Goal: Information Seeking & Learning: Learn about a topic

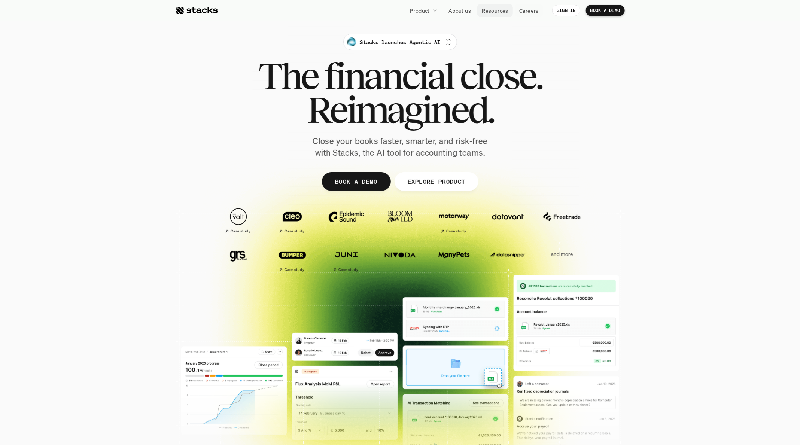
click at [495, 8] on p "Resources" at bounding box center [494, 11] width 27 height 8
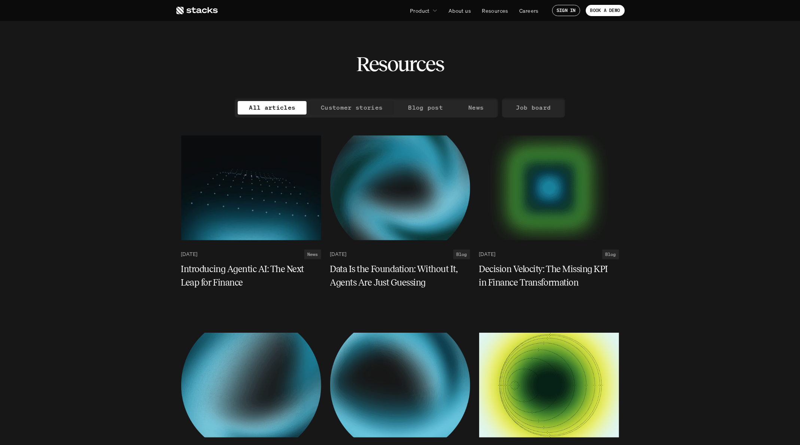
click at [341, 112] on p "Customer stories" at bounding box center [352, 107] width 62 height 11
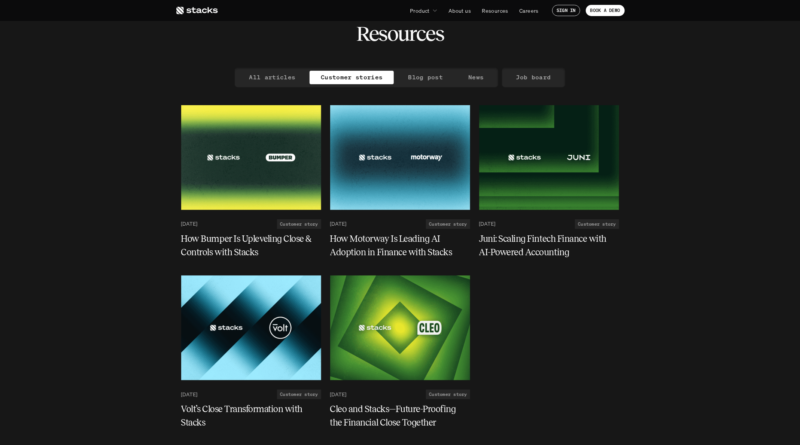
scroll to position [27, 0]
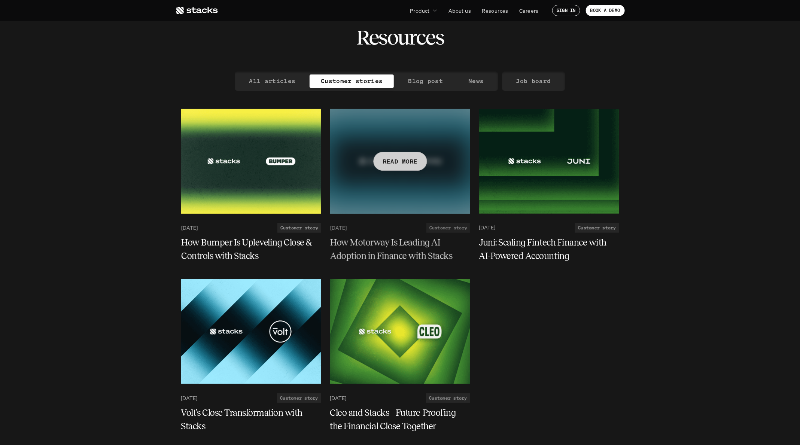
click at [395, 165] on p "READ MORE" at bounding box center [399, 161] width 35 height 11
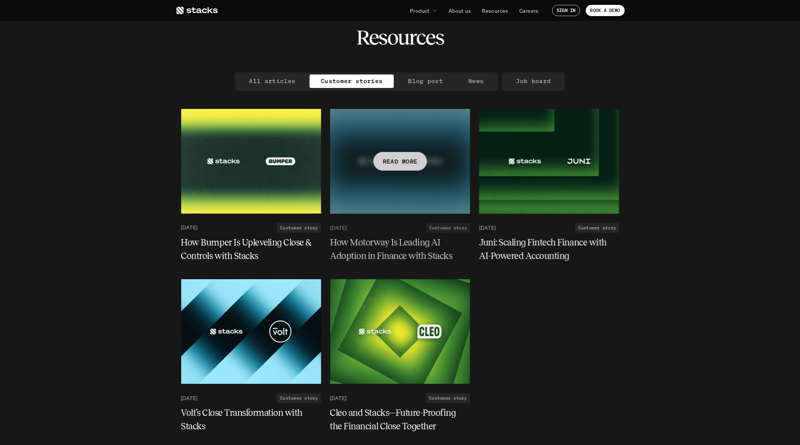
click at [395, 164] on p "READ MORE" at bounding box center [399, 161] width 35 height 11
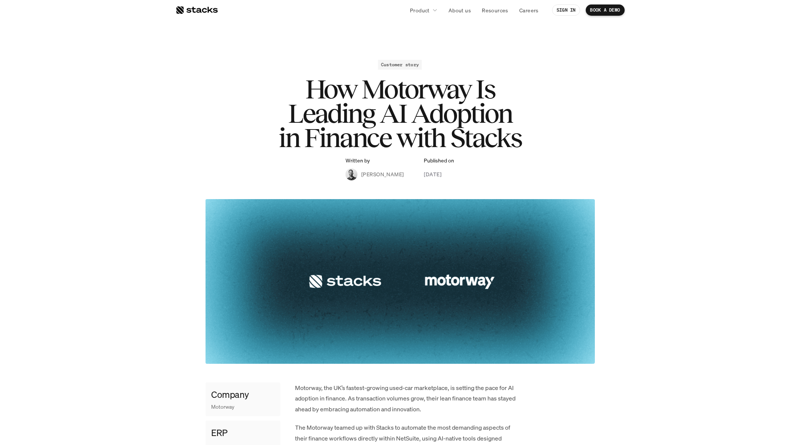
click at [380, 108] on h1 "How Motorway Is Leading AI Adoption in Finance with Stacks" at bounding box center [399, 113] width 299 height 73
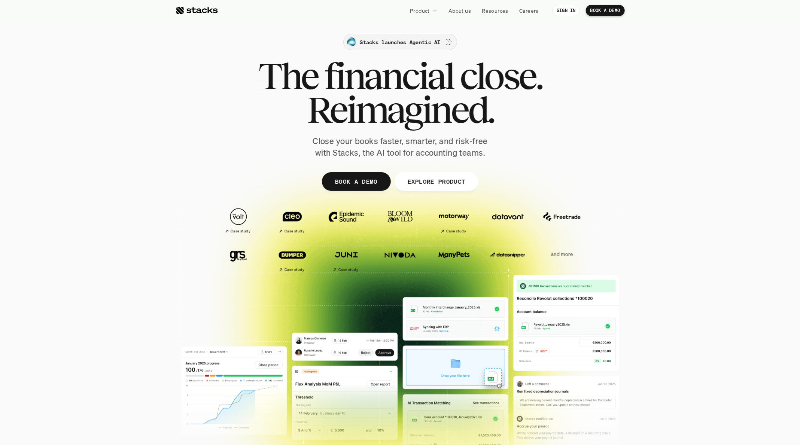
click at [394, 43] on p "Stacks launches Agentic AI" at bounding box center [400, 42] width 80 height 8
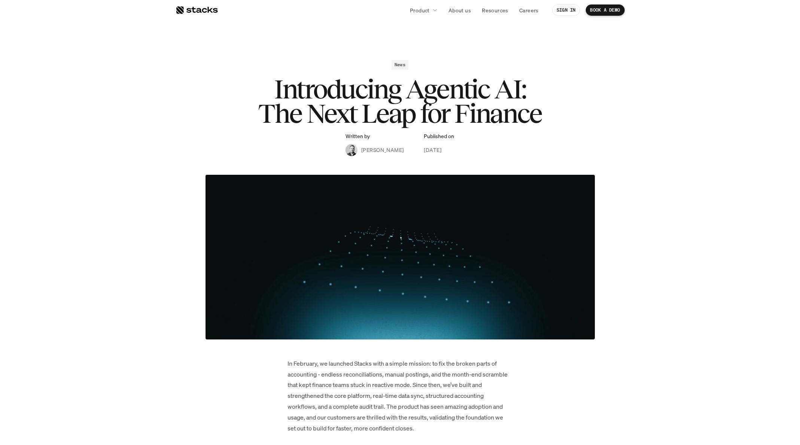
click at [190, 9] on div at bounding box center [196, 10] width 42 height 9
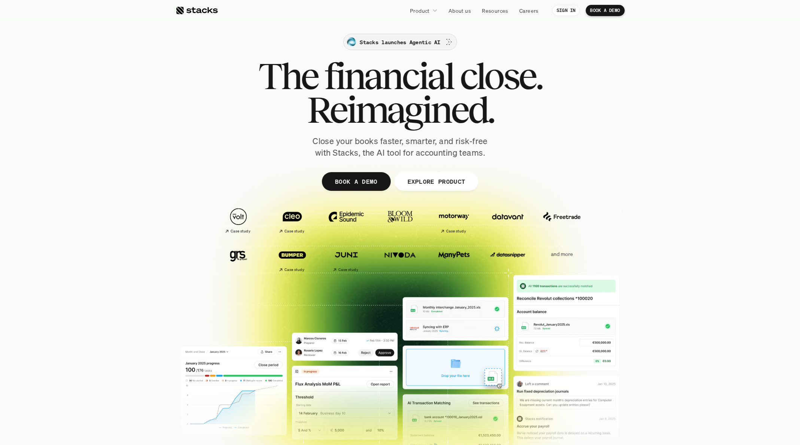
click at [415, 42] on p "Stacks launches Agentic AI" at bounding box center [400, 42] width 80 height 8
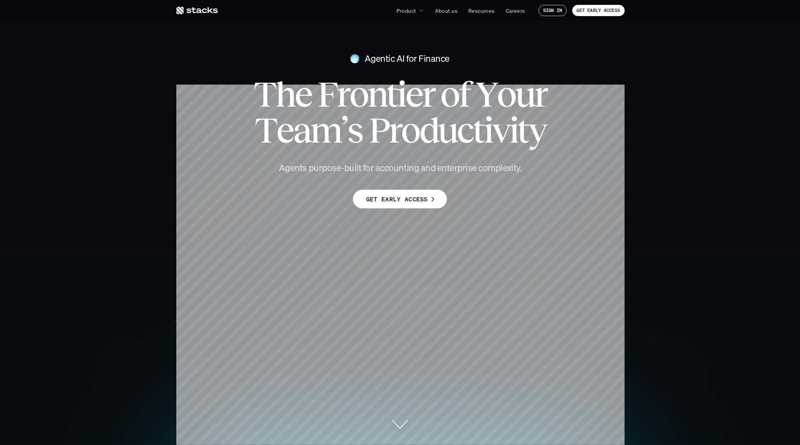
click at [227, 121] on div "Agentic AI for Finance T h e F r o n t i e r o f Y o u r T e a m ’ s P r o d u …" at bounding box center [400, 103] width 800 height 117
